Goal: Task Accomplishment & Management: Complete application form

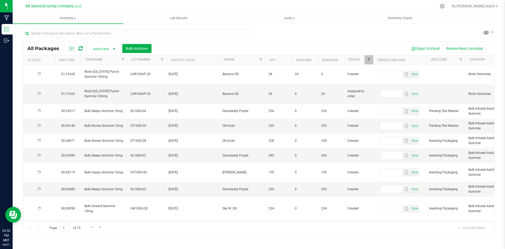
type input "[DATE]"
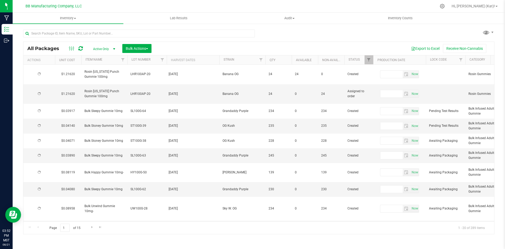
type input "[DATE]"
type input "2026-08-19"
type input "2025-08-15"
type input "2026-08-15"
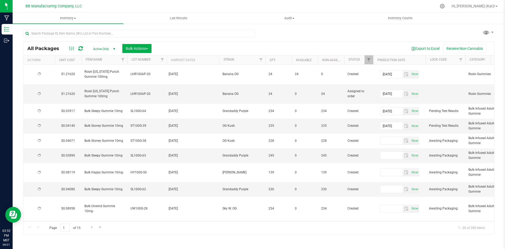
type input "[DATE]"
type input "2025-08-11"
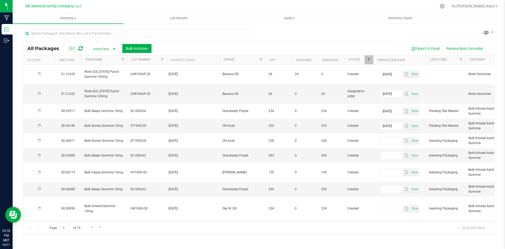
type input "2026-08-11"
type input "2025-08-08"
type input "2026-08-08"
type input "2025-08-07"
type input "2026-08-07"
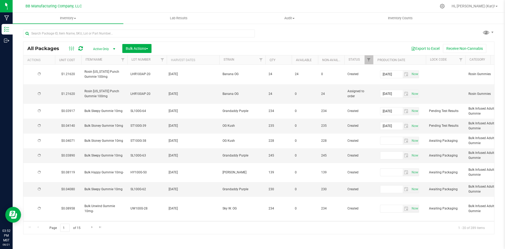
type input "2025-08-04"
type input "2026-08-04"
type input "2025-07-31"
type input "2026-07-31"
type input "2025-07-29"
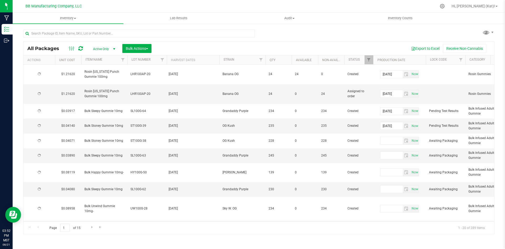
type input "2026-07-29"
type input "[DATE]"
type input "2025-07-21"
type input "2026-07-21"
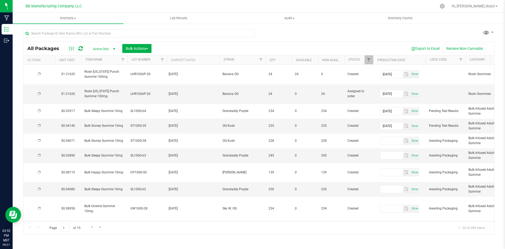
type input "2025-07-11"
type input "2026-07-11"
type input "2025-07-11"
type input "2026-07-11"
type input "2025-07-11"
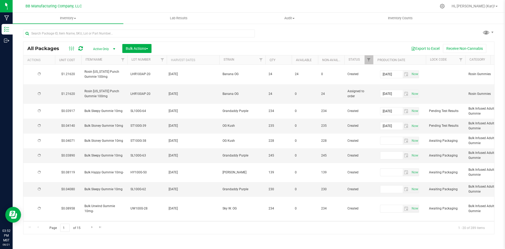
type input "2026-07-11"
type input "2025-07-11"
type input "2026-07-11"
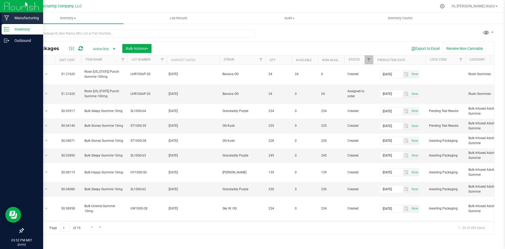
click at [25, 20] on p "Manufacturing" at bounding box center [25, 18] width 32 height 6
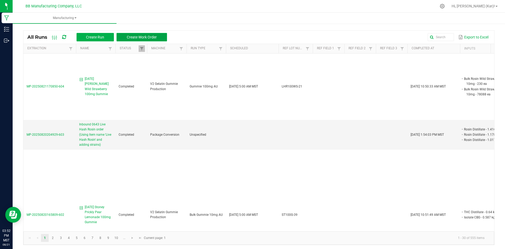
click at [133, 35] on span "Create Work Order" at bounding box center [142, 37] width 30 height 4
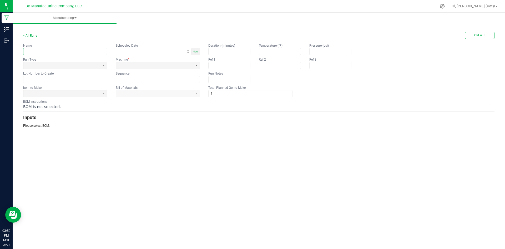
click at [65, 48] on input "text" at bounding box center [65, 51] width 84 height 7
paste input "Happy Pomegranate Nectar 100mg Gummie"
click at [104, 64] on button "Select" at bounding box center [104, 65] width 7 height 7
type input "[DATE] Happy Pomegranate Nectar 100mg Gummie"
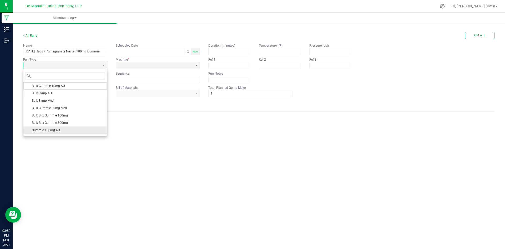
click at [77, 129] on li "Gummie 100mg AU" at bounding box center [65, 129] width 84 height 7
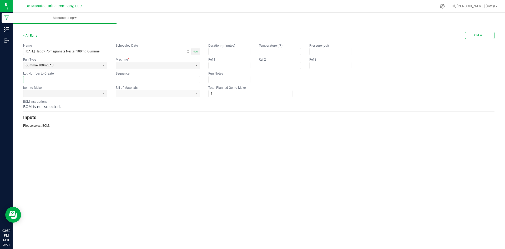
click at [82, 78] on input "text" at bounding box center [65, 79] width 84 height 7
paste input "HY100G-48"
type input "HY100G-48"
click at [88, 93] on span at bounding box center [62, 93] width 73 height 4
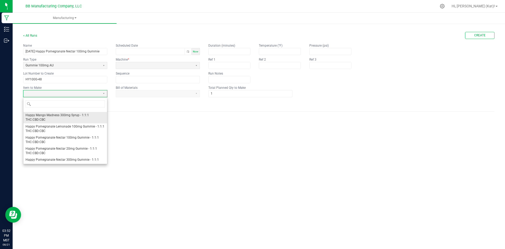
scroll to position [289, 0]
click at [81, 135] on span "Happy Pomegranate Nectar 100mg Gummie - 1:1:1 THC:CBD:CBC" at bounding box center [65, 130] width 79 height 9
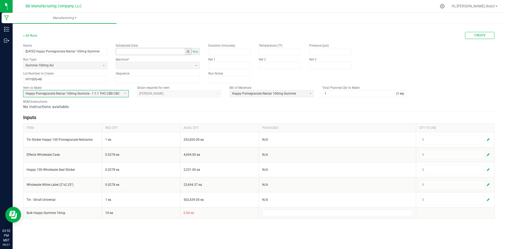
click at [187, 51] on button "Toggle popup" at bounding box center [188, 51] width 7 height 7
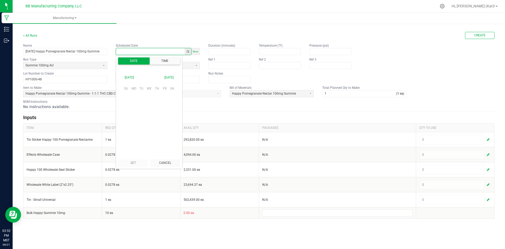
scroll to position [82900, 0]
click at [157, 120] on span "21" at bounding box center [157, 122] width 8 height 8
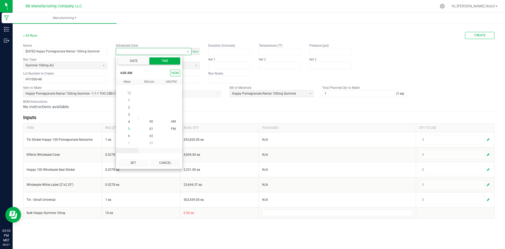
click at [128, 129] on span "5" at bounding box center [129, 129] width 2 height 4
click at [129, 162] on button "Set" at bounding box center [133, 162] width 30 height 7
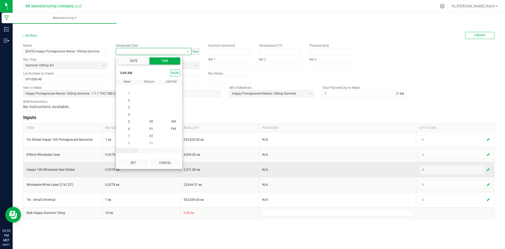
type input "[DATE] 5:00 AM"
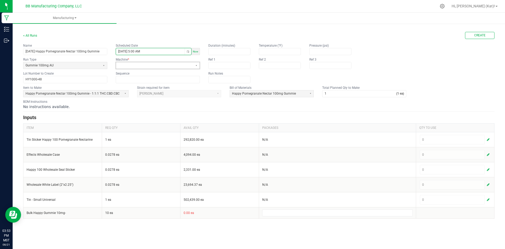
click at [157, 63] on span at bounding box center [154, 65] width 77 height 7
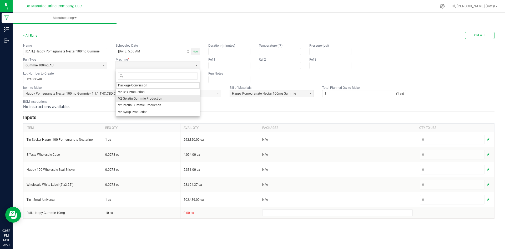
click at [148, 98] on span "V2 Gelatin Gummie Production" at bounding box center [140, 98] width 44 height 4
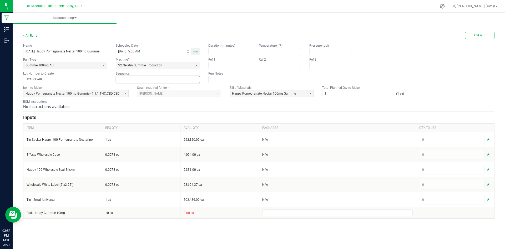
click at [141, 79] on input at bounding box center [158, 79] width 84 height 7
type input "0"
click at [181, 98] on form "< All Runs Create Name 7.28.25 Happy Pomegranate Nectar 100mg Gummie Scheduled …" at bounding box center [259, 125] width 472 height 187
click at [325, 94] on input "1" at bounding box center [360, 93] width 74 height 7
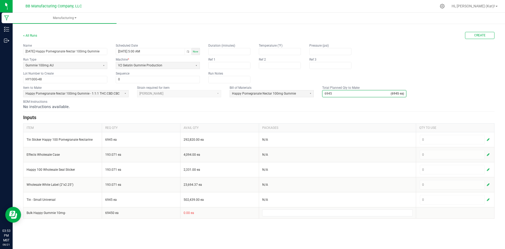
type input "6,945"
click at [325, 104] on div "No instructions available." at bounding box center [259, 106] width 472 height 5
click at [488, 36] on button "Create" at bounding box center [479, 35] width 29 height 7
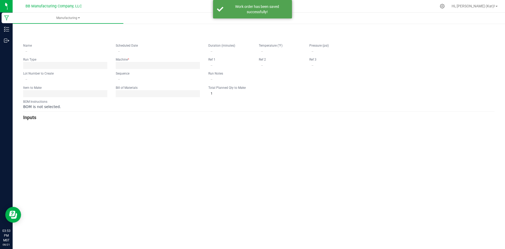
type input "[DATE] Happy Pomegranate Nectar 100mg Gummie"
type input "[DATE] 5:00 AM"
type input "HY100G-48"
type input "0"
type input "6,945"
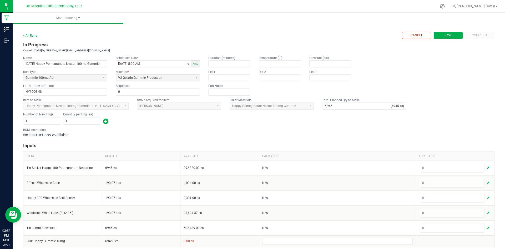
click at [446, 36] on span "Save" at bounding box center [449, 35] width 8 height 4
type input "1"
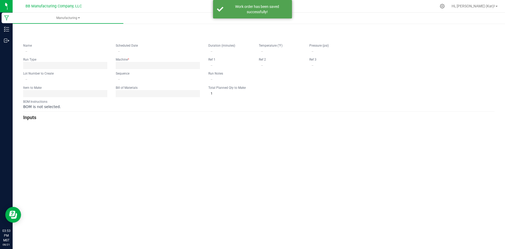
type input "[DATE] Happy Pomegranate Nectar 100mg Gummie"
type input "[DATE] 5:00 AM"
type input "HY100G-48"
type input "0"
type input "6,945"
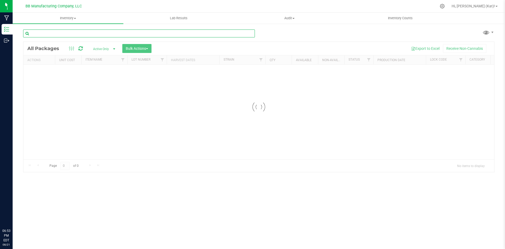
click at [138, 33] on input "text" at bounding box center [139, 33] width 232 height 8
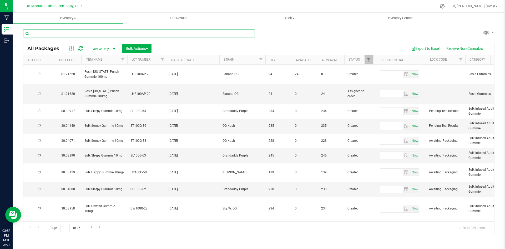
type input "[DATE]"
type input "2025-08-18"
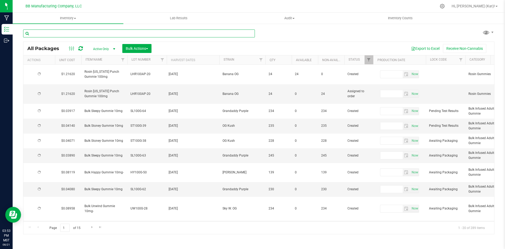
type input "2026-08-18"
type input "2025-08-19"
type input "2026-08-19"
type input "2025-08-15"
type input "2026-08-15"
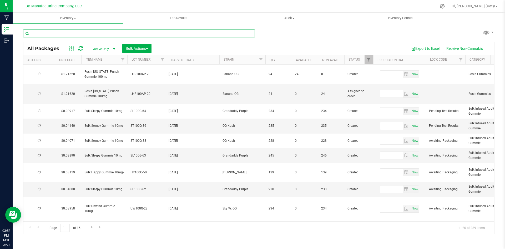
type input "[DATE]"
type input "2025-08-11"
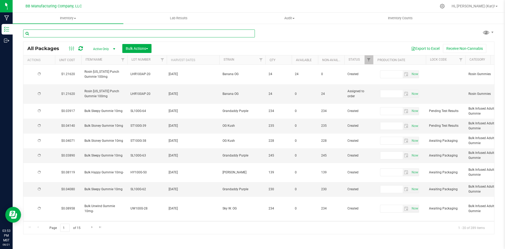
type input "2026-08-11"
type input "2025-08-08"
type input "2026-08-08"
type input "2025-08-07"
type input "2026-08-07"
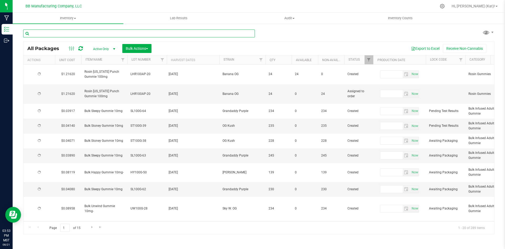
type input "2025-08-04"
type input "2026-08-04"
type input "2025-07-31"
type input "2026-07-31"
type input "2025-07-29"
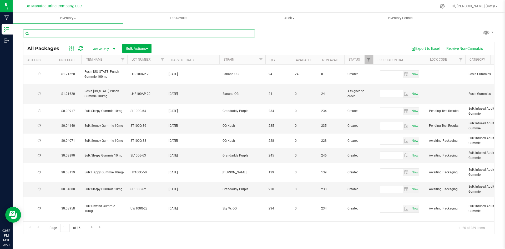
type input "2026-07-29"
type input "[DATE]"
type input "2025-07-21"
type input "2026-07-21"
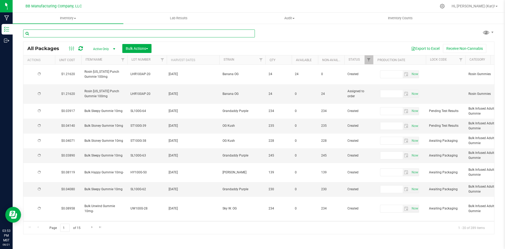
type input "2025-07-11"
type input "2026-07-11"
type input "2025-07-11"
type input "2026-07-11"
type input "2025-07-11"
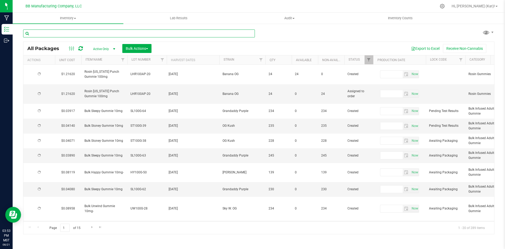
type input "2026-07-11"
type input "2025-07-11"
type input "2026-07-11"
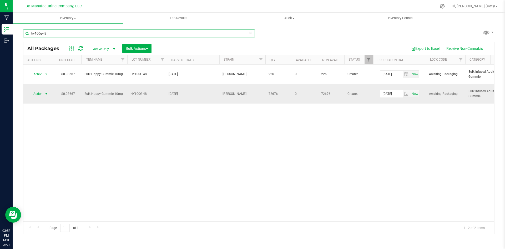
type input "hy100g-48"
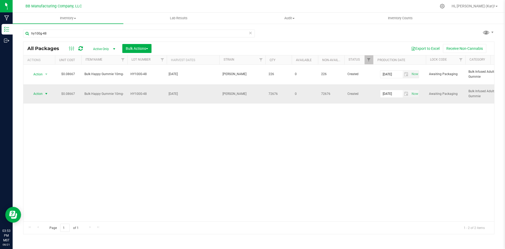
click at [35, 93] on span "Action" at bounding box center [36, 93] width 14 height 7
click at [49, 167] on li "Unlock package" at bounding box center [45, 171] width 33 height 8
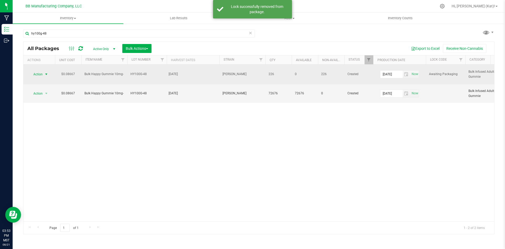
click at [44, 73] on span "select" at bounding box center [46, 74] width 7 height 7
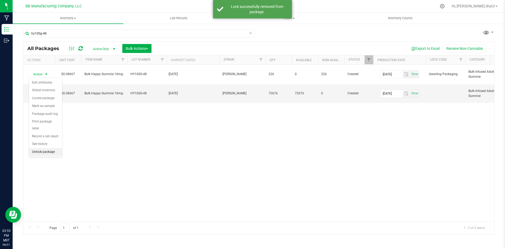
click at [46, 148] on li "Unlock package" at bounding box center [45, 152] width 33 height 8
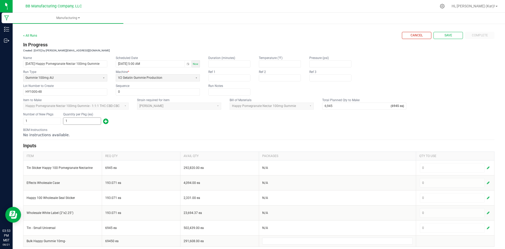
click at [89, 121] on input "1" at bounding box center [81, 121] width 37 height 7
type input "6,945"
click at [196, 134] on div "No instructions available." at bounding box center [259, 134] width 472 height 5
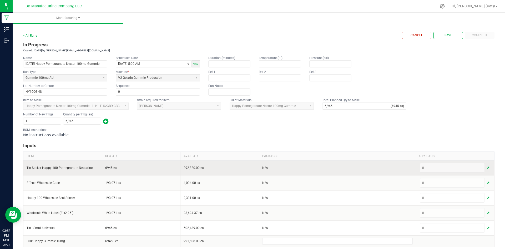
click at [487, 168] on span "button" at bounding box center [488, 168] width 3 height 4
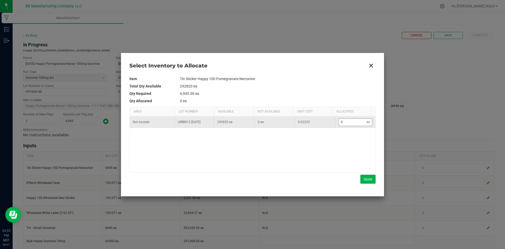
click at [360, 124] on input "0" at bounding box center [353, 122] width 28 height 7
type input "7"
type input "71"
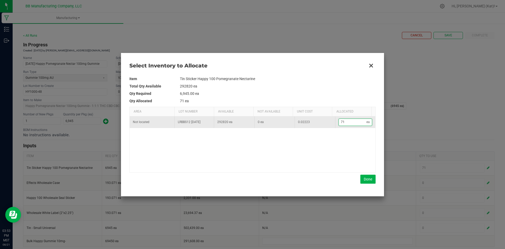
type input "713"
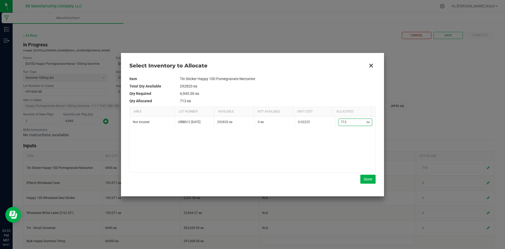
type input "7,136"
click at [369, 179] on button "Done" at bounding box center [367, 178] width 15 height 9
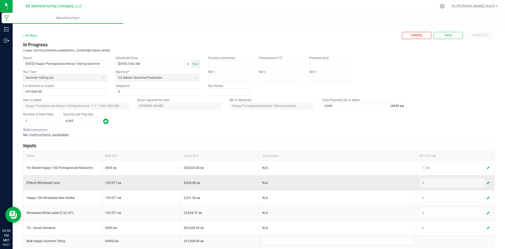
click at [487, 183] on span "button" at bounding box center [488, 183] width 3 height 4
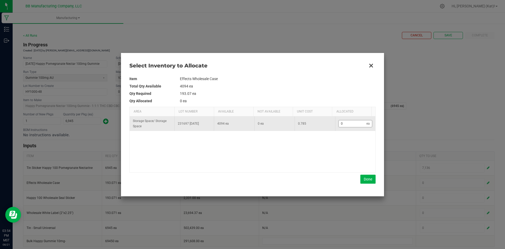
click at [353, 125] on input "0" at bounding box center [353, 123] width 28 height 7
type input "1"
type input "19"
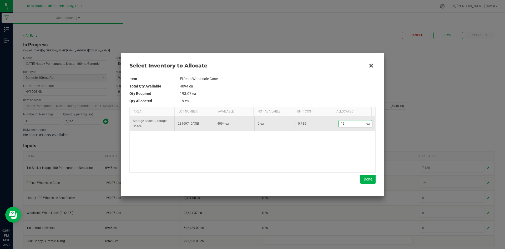
type input "193"
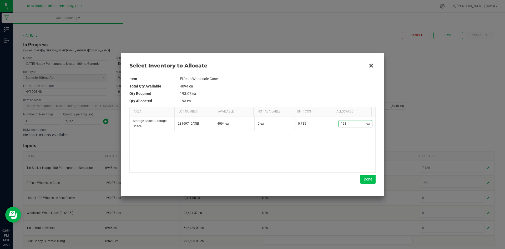
type input "193"
click at [362, 179] on button "Done" at bounding box center [367, 178] width 15 height 9
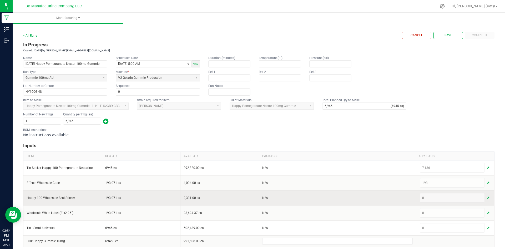
click at [487, 197] on span "button" at bounding box center [488, 198] width 3 height 4
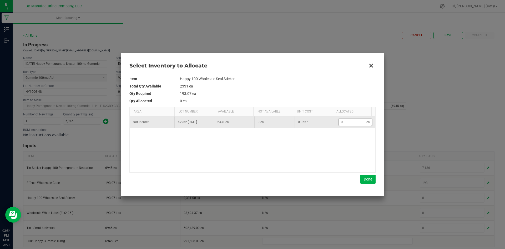
click at [343, 122] on input "0" at bounding box center [353, 122] width 28 height 7
type input "1"
type input "19"
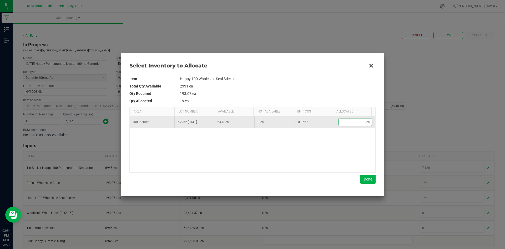
type input "193"
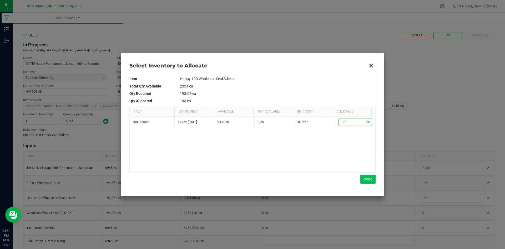
type input "193"
click at [363, 177] on button "Done" at bounding box center [367, 178] width 15 height 9
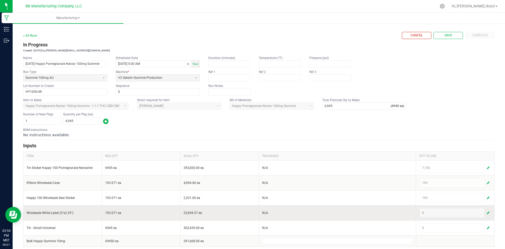
click at [487, 212] on span "button" at bounding box center [488, 213] width 3 height 4
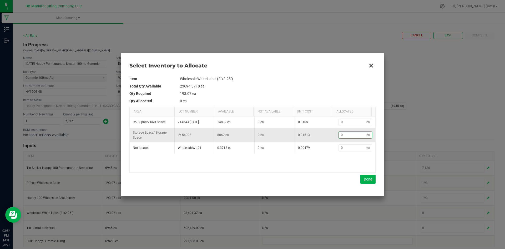
click at [360, 133] on input "0" at bounding box center [353, 135] width 28 height 7
type input "1"
type input "19"
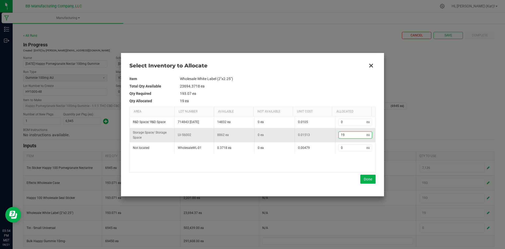
type input "193"
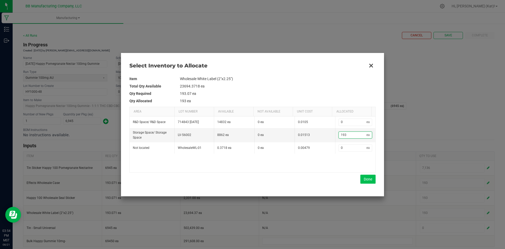
type input "193"
click at [368, 178] on button "Done" at bounding box center [367, 178] width 15 height 9
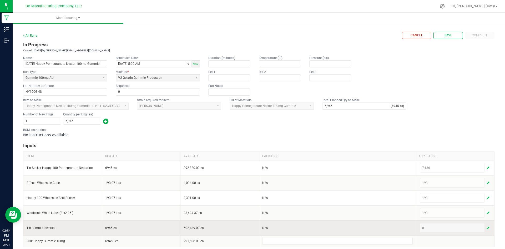
click at [487, 227] on span "button" at bounding box center [488, 227] width 3 height 4
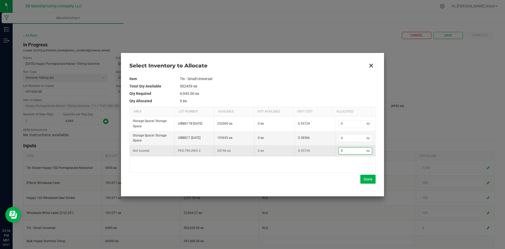
click at [347, 150] on input "0" at bounding box center [353, 150] width 28 height 7
type input "7"
type input "71"
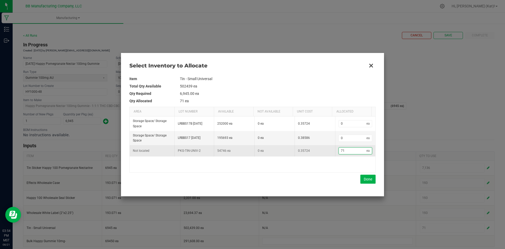
type input "717"
type input "7,178"
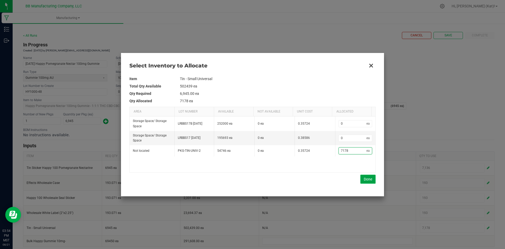
type input "7,178"
click at [366, 179] on button "Done" at bounding box center [367, 178] width 15 height 9
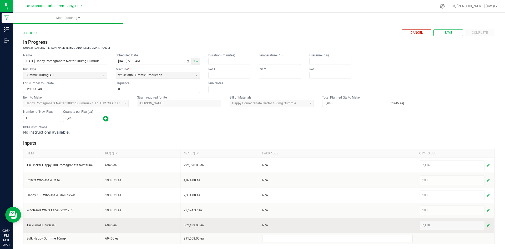
scroll to position [3, 0]
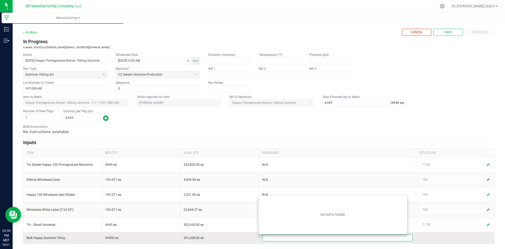
click at [355, 237] on input at bounding box center [338, 237] width 150 height 6
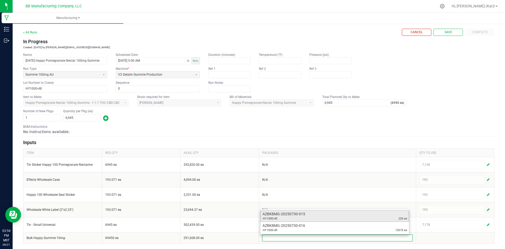
click at [303, 215] on span "AZBKBMG-20250730-015" at bounding box center [335, 213] width 144 height 5
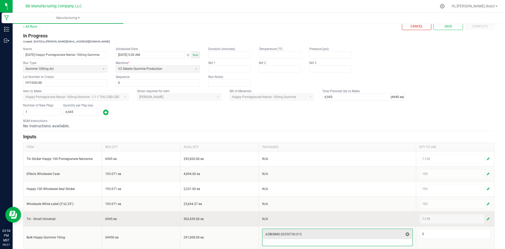
scroll to position [14, 0]
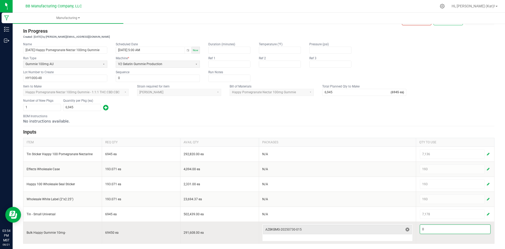
click at [443, 225] on input "0" at bounding box center [455, 228] width 71 height 9
type input "226"
click at [378, 235] on input at bounding box center [338, 237] width 150 height 6
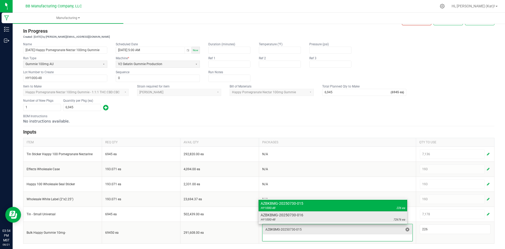
click at [380, 218] on div "HY100G-48 72676 ea" at bounding box center [333, 219] width 144 height 4
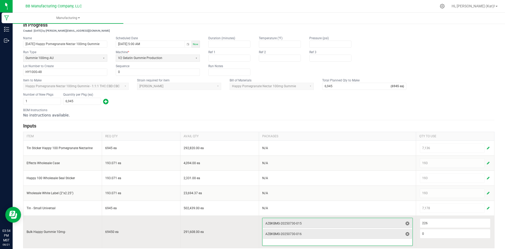
scroll to position [24, 0]
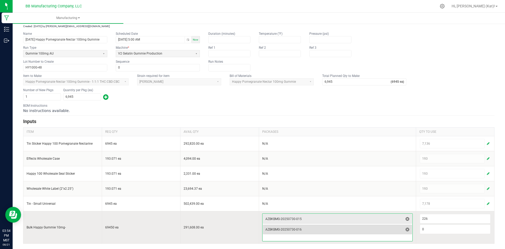
click at [385, 231] on span "AZBKBMG-20250730-016" at bounding box center [334, 229] width 138 height 4
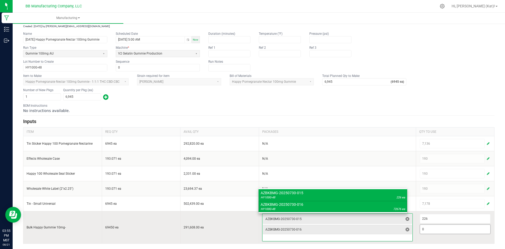
click at [429, 230] on input "0" at bounding box center [455, 228] width 71 height 9
click at [376, 229] on span "AZBKBMG-20250730-016" at bounding box center [334, 229] width 138 height 4
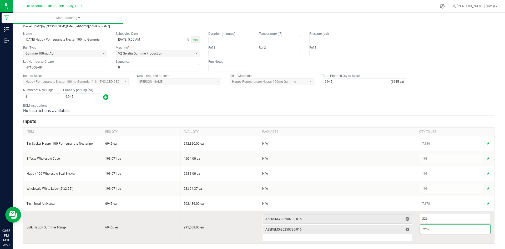
click at [440, 228] on input "72696" at bounding box center [455, 228] width 71 height 9
click at [369, 230] on span "AZBKBMG-20250730-016" at bounding box center [334, 229] width 138 height 4
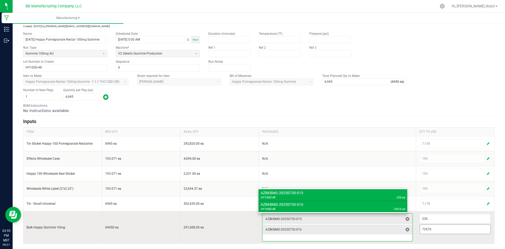
click at [434, 229] on input "72676" at bounding box center [455, 228] width 71 height 9
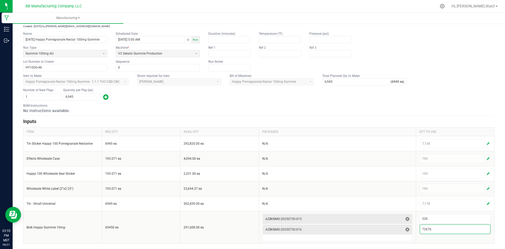
type input "72,676"
click at [408, 117] on form "< All Runs Cancel Save Complete In Progress Created: [DATE] by [PERSON_NAME][EM…" at bounding box center [259, 126] width 472 height 236
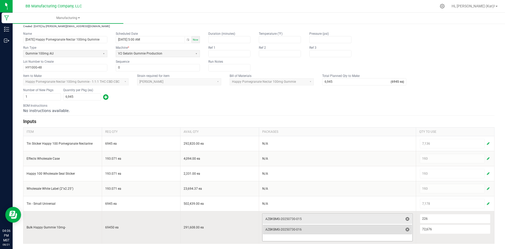
click at [381, 231] on span "AZBKBMG-20250730-016" at bounding box center [334, 229] width 138 height 4
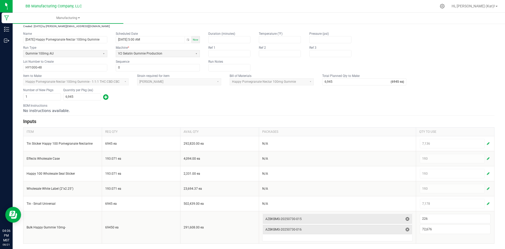
click at [334, 109] on div "No instructions available." at bounding box center [259, 110] width 472 height 5
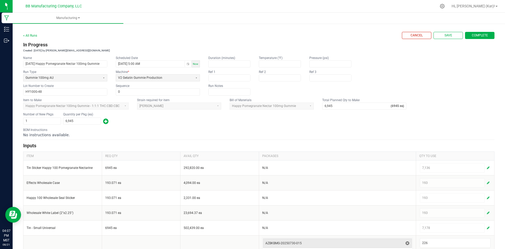
click at [476, 36] on span "Complete" at bounding box center [480, 35] width 16 height 4
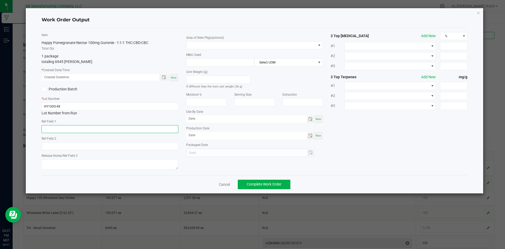
click at [57, 127] on input "text" at bounding box center [110, 129] width 137 height 8
paste input "73g"
type input "73g"
click at [113, 143] on input "text" at bounding box center [110, 146] width 137 height 8
paste input "36g"
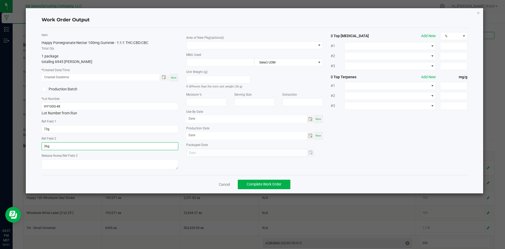
type input "36g"
click at [62, 165] on textarea at bounding box center [110, 164] width 137 height 10
paste textarea "020411-1 (C) [DATE]"
drag, startPoint x: 73, startPoint y: 163, endPoint x: 57, endPoint y: 164, distance: 15.8
click at [57, 164] on textarea "020411-1 (C) [DATE]" at bounding box center [110, 164] width 137 height 10
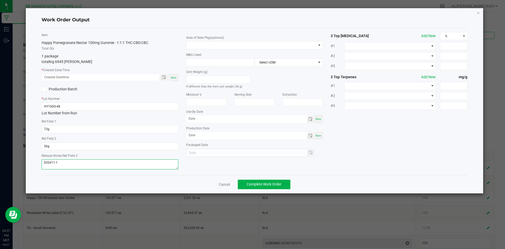
type textarea "020411-1"
click at [188, 162] on div "Item Happy Pomegranate Nectar 100mg Gummie - 1:1:1 THC:CBD:CBC Total Qty 1 pack…" at bounding box center [255, 101] width 434 height 139
click at [175, 78] on span "Now" at bounding box center [174, 77] width 6 height 3
type input "[DATE] 4:07 PM"
type input "[DATE]"
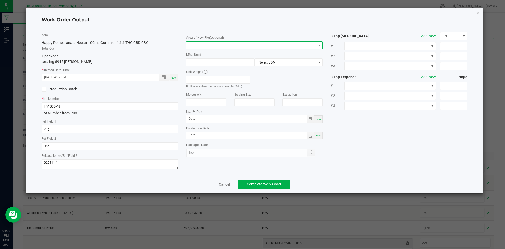
click at [233, 45] on span at bounding box center [252, 45] width 130 height 7
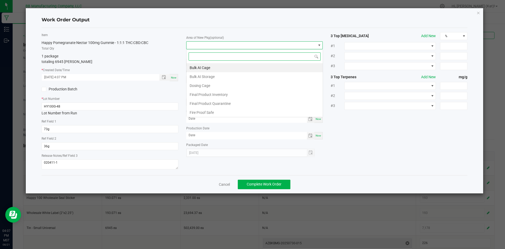
scroll to position [8, 137]
click at [239, 97] on li "Final Product Inventory" at bounding box center [255, 94] width 136 height 9
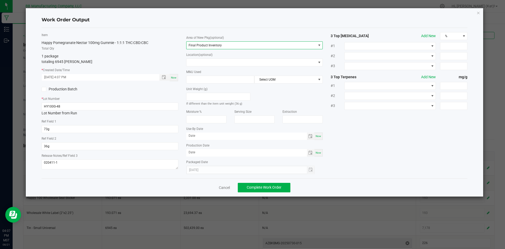
click at [317, 138] on div "Now" at bounding box center [318, 135] width 8 height 7
type input "[DATE]"
click at [320, 152] on span "Now" at bounding box center [319, 152] width 6 height 3
type input "[DATE]"
click at [190, 135] on input "[DATE]" at bounding box center [246, 135] width 121 height 7
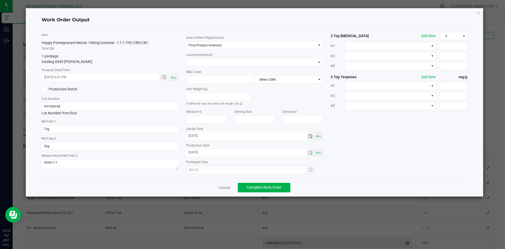
type input "[DATE]"
click at [190, 152] on input "[DATE]" at bounding box center [246, 152] width 121 height 7
type input "[DATE]"
click at [348, 139] on div "Item Happy Pomegranate Nectar 100mg Gummie - 1:1:1 THC:CBD:CBC Total Qty 1 pack…" at bounding box center [255, 103] width 434 height 142
click at [164, 181] on div "Cancel Complete Work Order" at bounding box center [255, 187] width 426 height 18
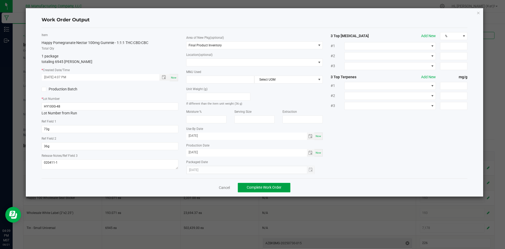
click at [277, 185] on span "Complete Work Order" at bounding box center [264, 187] width 35 height 4
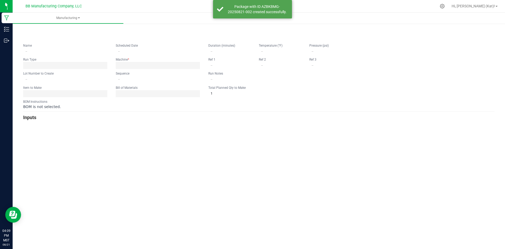
type input "[DATE] Happy Pomegranate Nectar 100mg Gummie"
type input "[DATE] 5:00 AM"
type input "HY100G-48"
type input "0"
type input "6,945"
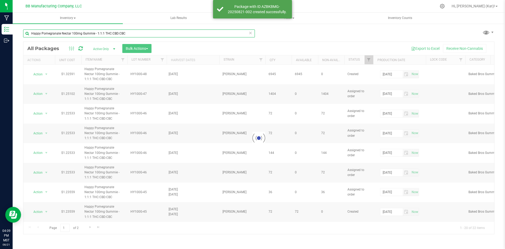
click at [76, 32] on input "Happy Pomegranate Nectar 100mg Gummie - 1:1:1 THC:CBD:CBC" at bounding box center [139, 33] width 232 height 8
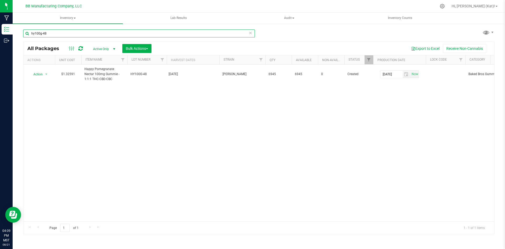
type input "hy100g-48"
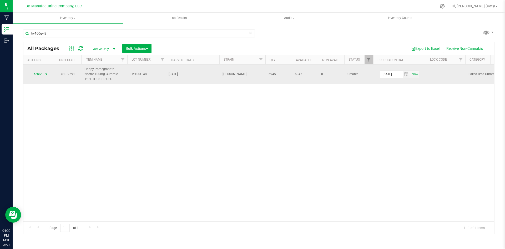
click at [43, 74] on span "select" at bounding box center [46, 74] width 7 height 7
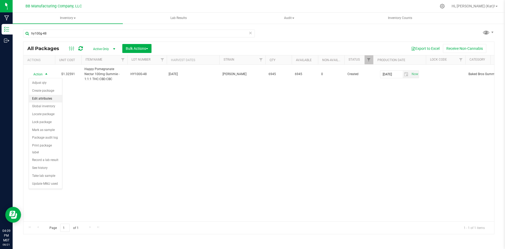
click at [45, 97] on li "Edit attributes" at bounding box center [45, 99] width 33 height 8
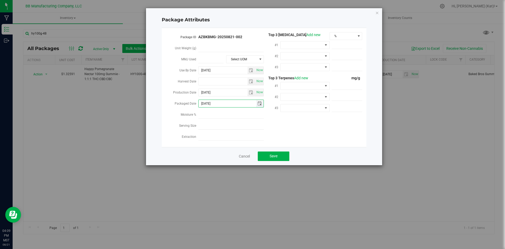
drag, startPoint x: 217, startPoint y: 102, endPoint x: 211, endPoint y: 100, distance: 6.3
click at [211, 100] on input "[DATE]" at bounding box center [228, 103] width 58 height 7
type input "[DATE]"
click at [269, 151] on button "Save" at bounding box center [274, 155] width 32 height 9
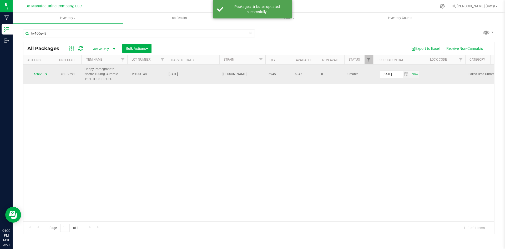
click at [41, 74] on span "Action" at bounding box center [36, 74] width 14 height 7
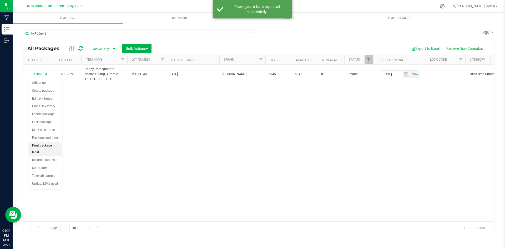
click at [48, 144] on li "Print package label" at bounding box center [45, 149] width 33 height 14
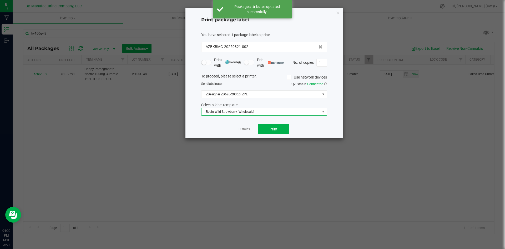
click at [261, 109] on span "Rosin Wild Strawberry [Wholesale]" at bounding box center [261, 111] width 119 height 7
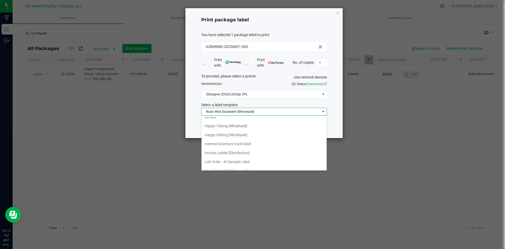
scroll to position [79, 0]
click at [242, 124] on li "Happy 100mg [Wholesale]" at bounding box center [264, 122] width 125 height 9
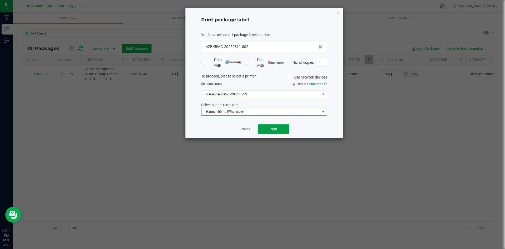
click at [283, 126] on button "Print" at bounding box center [274, 128] width 32 height 9
click at [337, 11] on icon "button" at bounding box center [338, 12] width 4 height 6
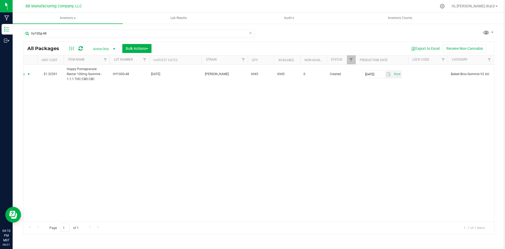
scroll to position [0, 0]
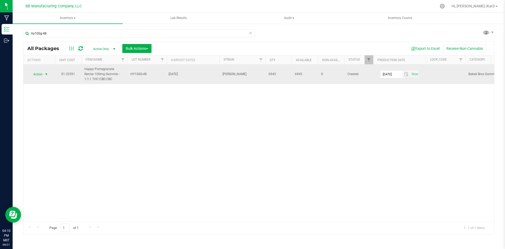
click at [39, 74] on span "Action" at bounding box center [36, 74] width 14 height 7
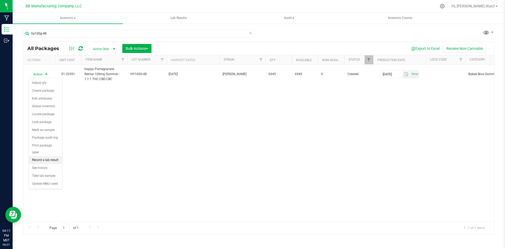
click at [55, 156] on li "Record a lab result" at bounding box center [45, 160] width 33 height 8
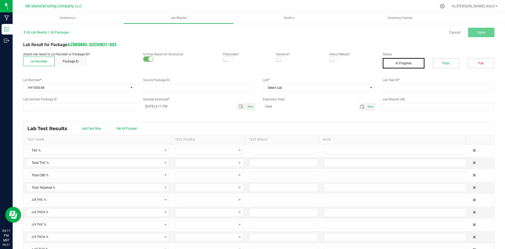
type input "AZBKBMG-20250821-002"
click at [228, 58] on span at bounding box center [228, 58] width 11 height 5
click at [278, 59] on small at bounding box center [279, 59] width 5 height 5
click at [333, 61] on span at bounding box center [334, 58] width 11 height 5
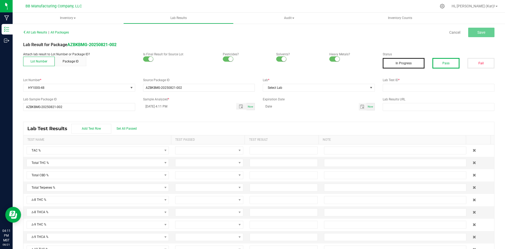
click at [437, 62] on button "Pass" at bounding box center [446, 63] width 27 height 11
click at [357, 88] on span "Select Lab" at bounding box center [315, 87] width 105 height 7
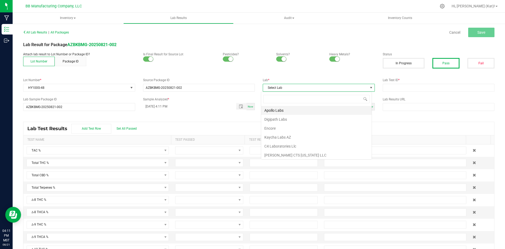
scroll to position [8, 111]
click at [286, 112] on li "Apollo Labs" at bounding box center [316, 110] width 111 height 9
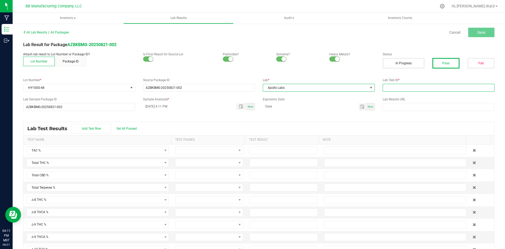
click at [406, 87] on input "text" at bounding box center [439, 88] width 112 height 8
paste input "2507APO3337.16804"
type input "2507APO3337.16804"
click at [371, 74] on div "All Lab Results | All Packages Cancel Save Lab Result for Package AZBKBMG-20250…" at bounding box center [259, 141] width 472 height 226
click at [478, 32] on span "Save" at bounding box center [482, 32] width 8 height 4
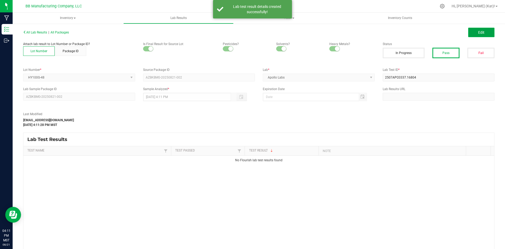
click at [474, 32] on button "Edit" at bounding box center [481, 32] width 26 height 9
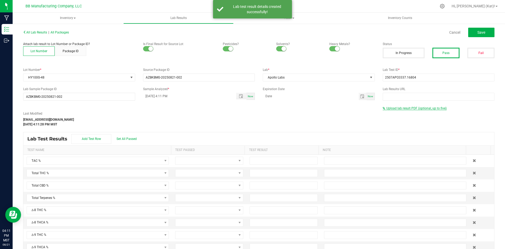
click at [420, 108] on span "Upload lab result PDF (optional, up to five)" at bounding box center [417, 108] width 60 height 4
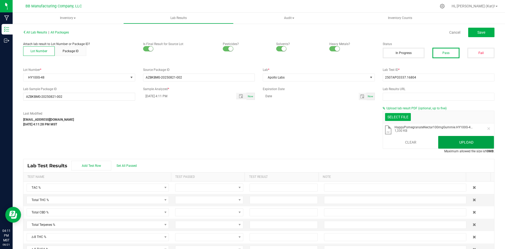
click at [442, 143] on button "Upload" at bounding box center [466, 142] width 56 height 13
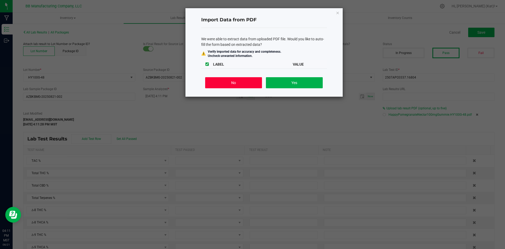
click at [219, 85] on button "No" at bounding box center [233, 82] width 57 height 11
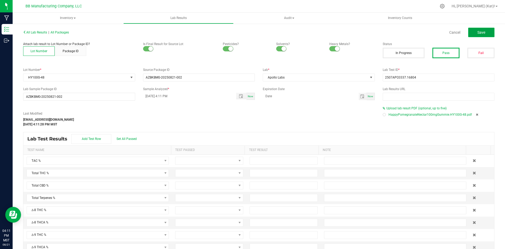
click at [481, 32] on span "Save" at bounding box center [482, 32] width 8 height 4
